Goal: Task Accomplishment & Management: Manage account settings

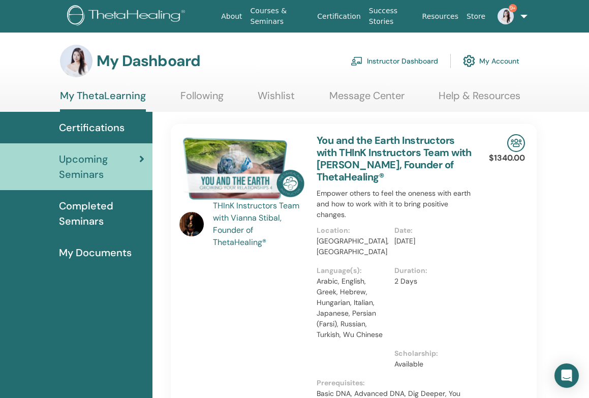
click at [384, 64] on link "Instructor Dashboard" at bounding box center [394, 61] width 87 height 22
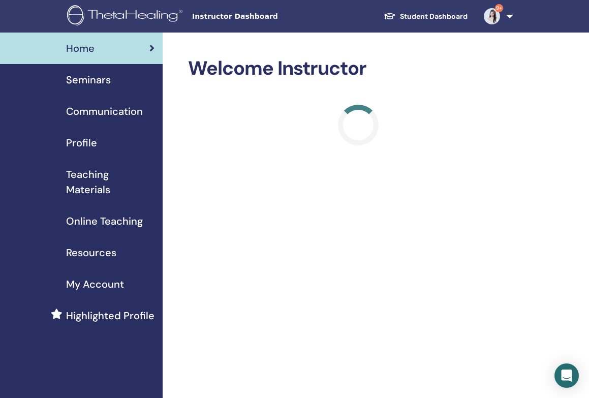
click at [112, 317] on span "Highlighted Profile" at bounding box center [110, 315] width 88 height 15
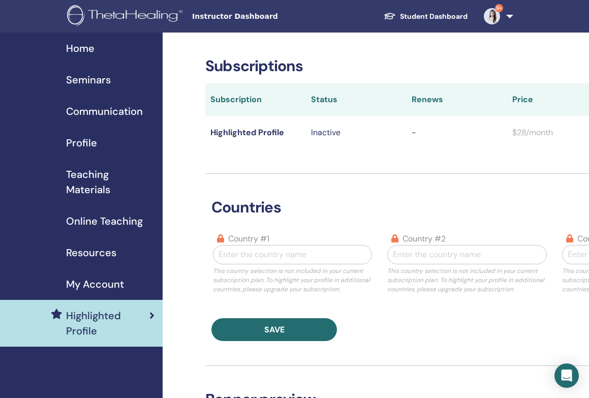
click at [117, 282] on span "My Account" at bounding box center [95, 284] width 58 height 15
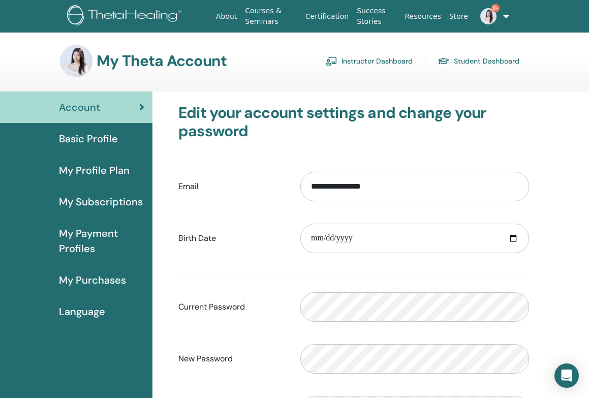
click at [103, 136] on span "Basic Profile" at bounding box center [88, 138] width 59 height 15
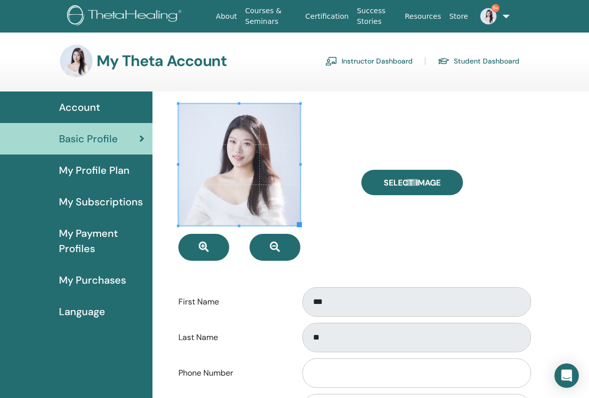
click at [97, 106] on span "Account" at bounding box center [79, 107] width 41 height 15
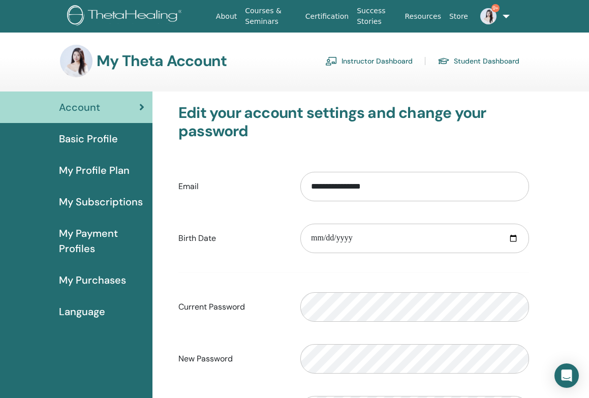
click at [384, 62] on link "Instructor Dashboard" at bounding box center [368, 61] width 87 height 16
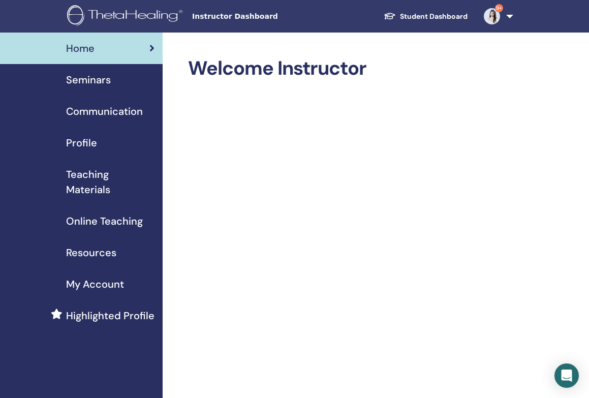
click at [111, 81] on div "Seminars" at bounding box center [81, 79] width 146 height 15
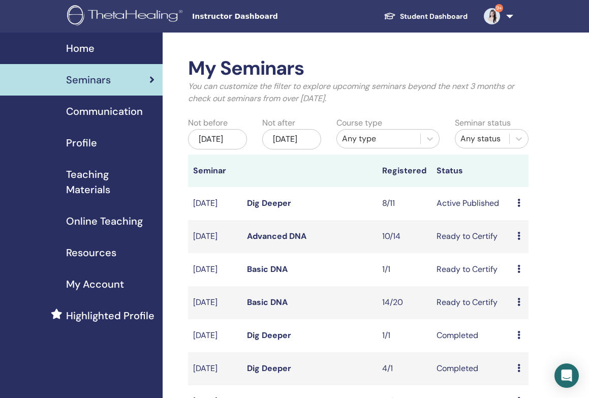
click at [508, 18] on link "9+" at bounding box center [497, 16] width 42 height 33
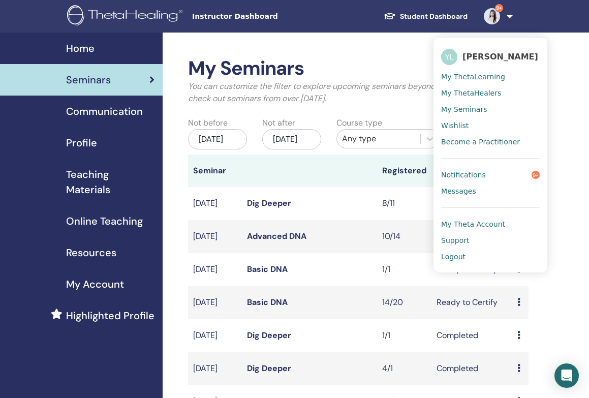
click at [482, 173] on span "Notifications" at bounding box center [463, 174] width 45 height 9
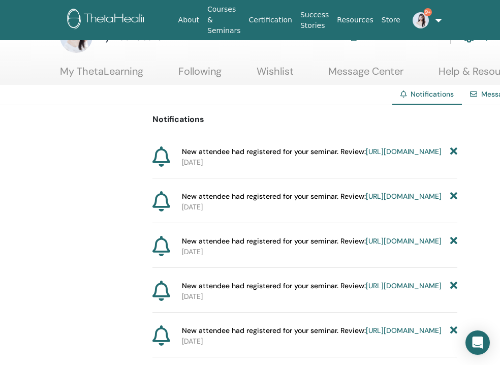
scroll to position [36, 0]
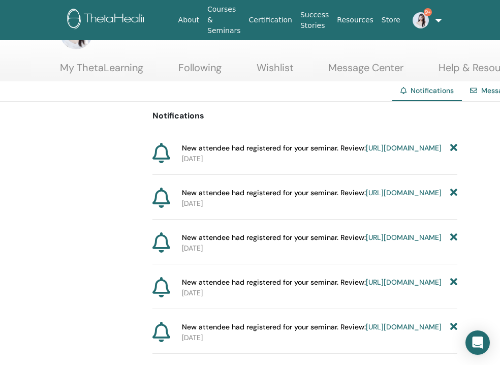
click at [455, 147] on icon at bounding box center [454, 148] width 7 height 11
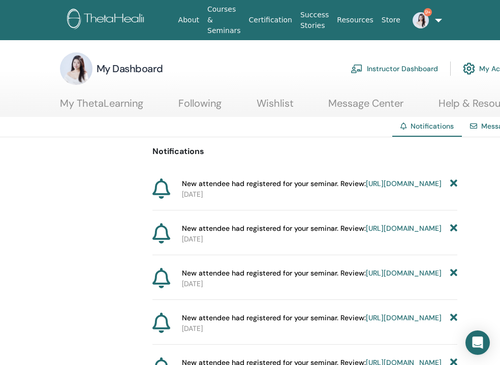
scroll to position [0, 0]
click at [418, 16] on img at bounding box center [421, 20] width 16 height 16
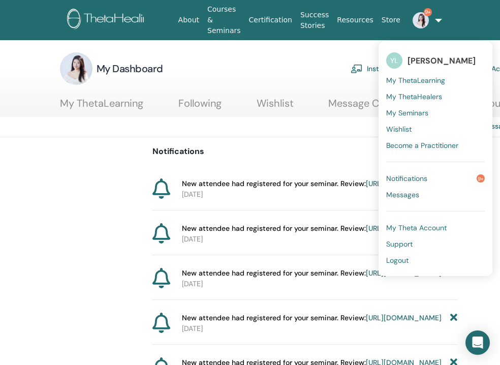
click at [398, 228] on span "My Theta Account" at bounding box center [417, 227] width 61 height 9
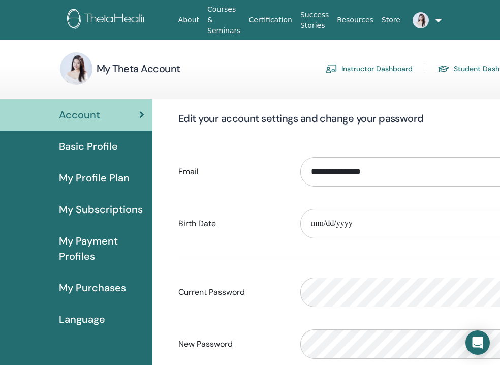
click at [416, 15] on img at bounding box center [421, 20] width 16 height 16
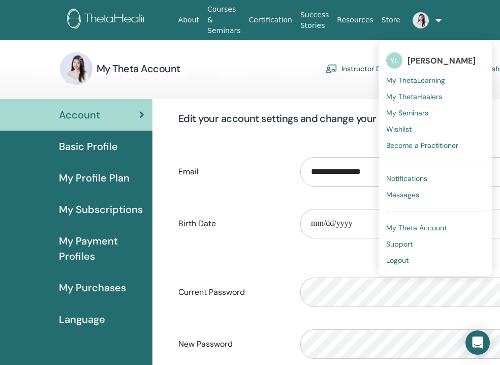
click at [413, 223] on span "My Theta Account" at bounding box center [417, 227] width 61 height 9
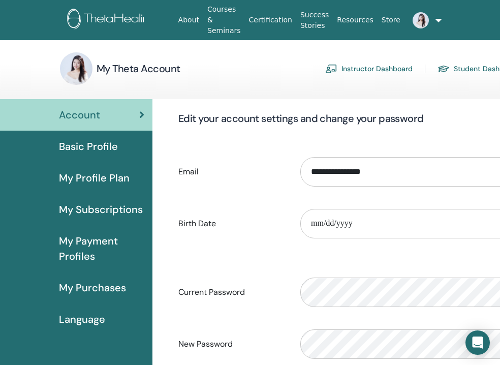
click at [97, 149] on span "Basic Profile" at bounding box center [88, 146] width 59 height 15
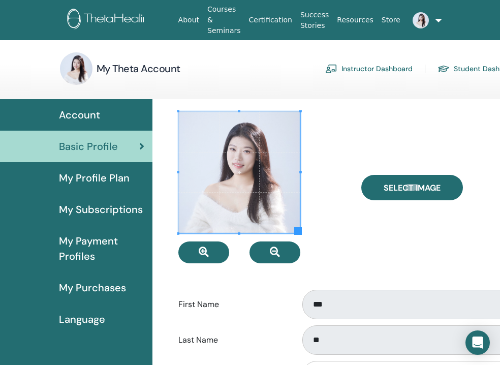
click at [86, 182] on span "My Profile Plan" at bounding box center [94, 177] width 71 height 15
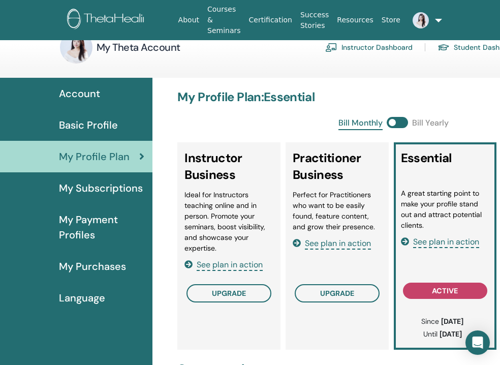
scroll to position [21, 0]
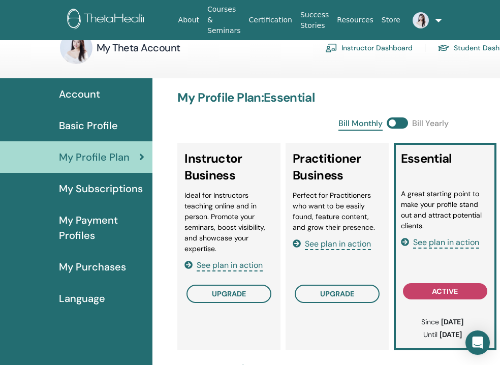
click at [102, 272] on span "My Purchases" at bounding box center [92, 266] width 67 height 15
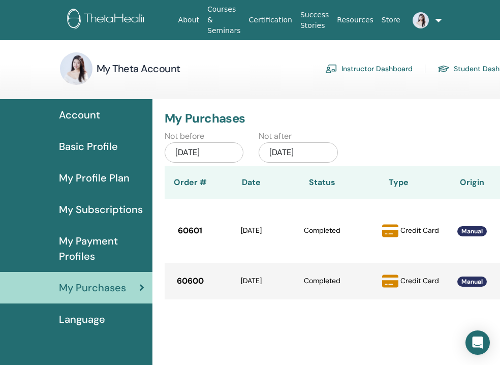
click at [223, 30] on link "Courses & Seminars" at bounding box center [224, 20] width 42 height 40
